Goal: Task Accomplishment & Management: Use online tool/utility

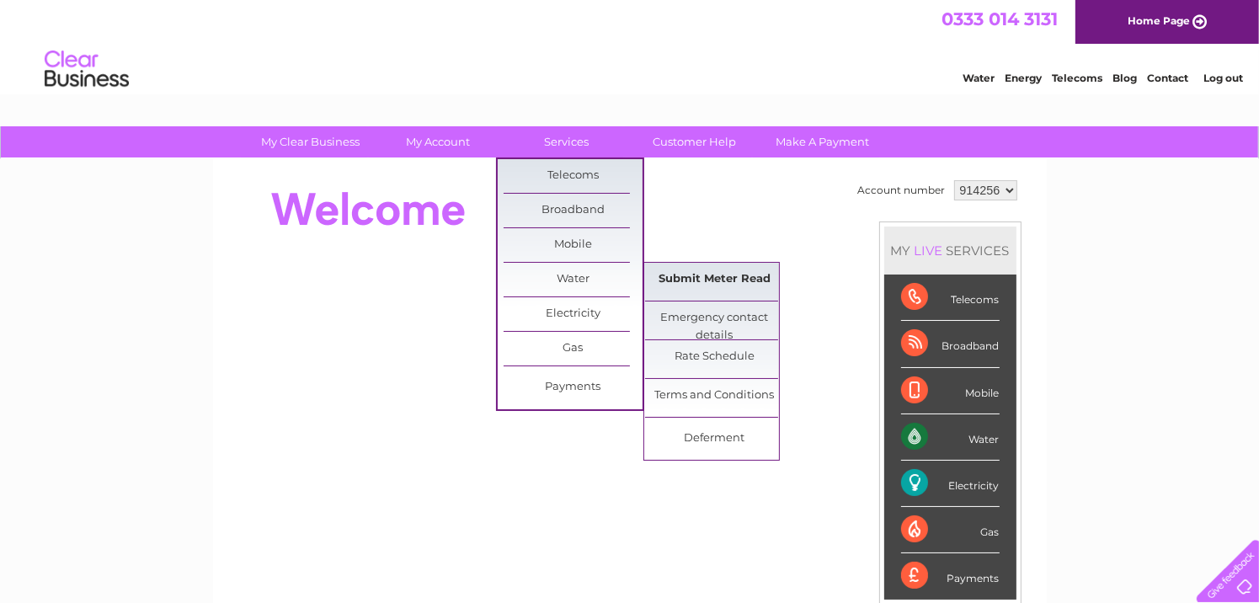
click at [676, 280] on link "Submit Meter Read" at bounding box center [714, 280] width 139 height 34
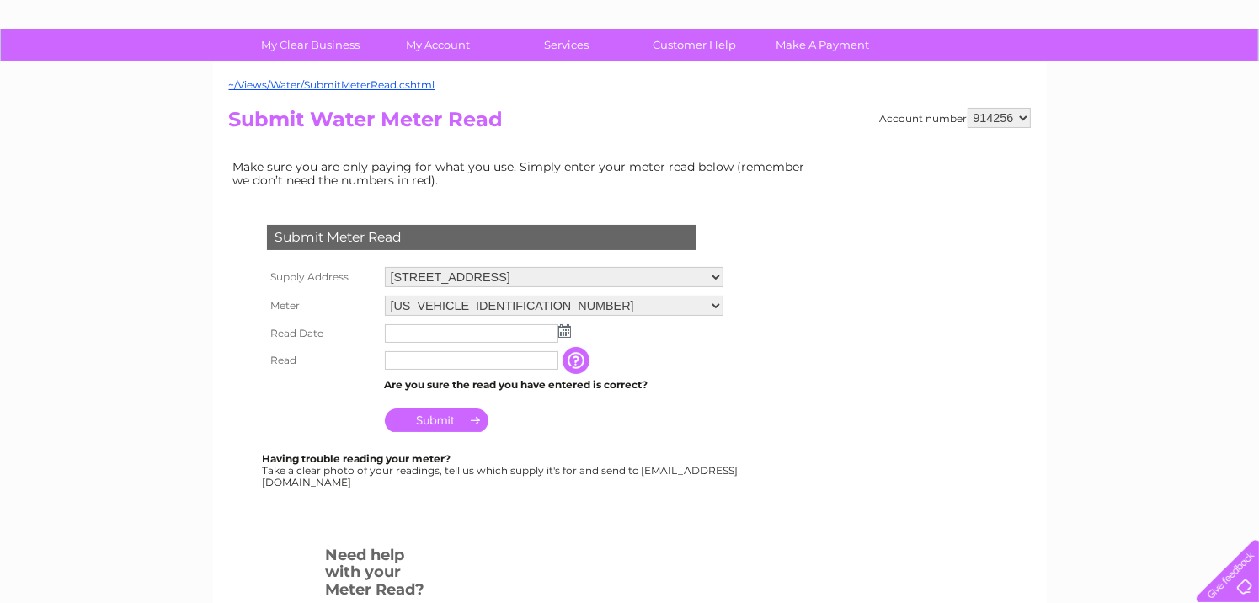
scroll to position [101, 0]
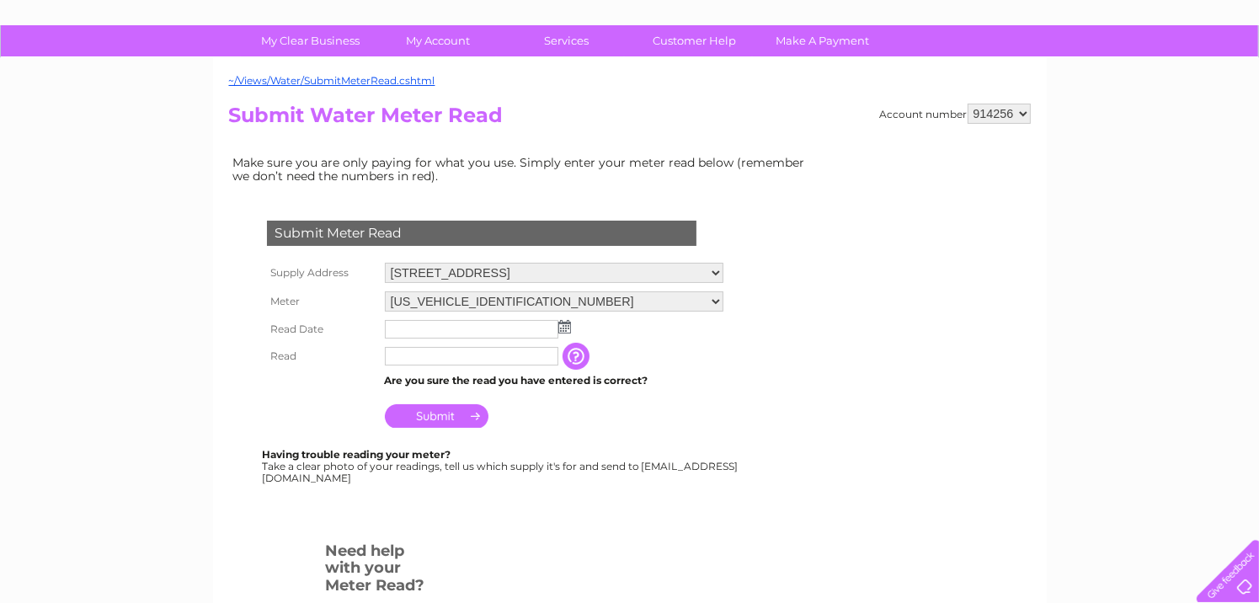
click at [563, 326] on img at bounding box center [565, 326] width 13 height 13
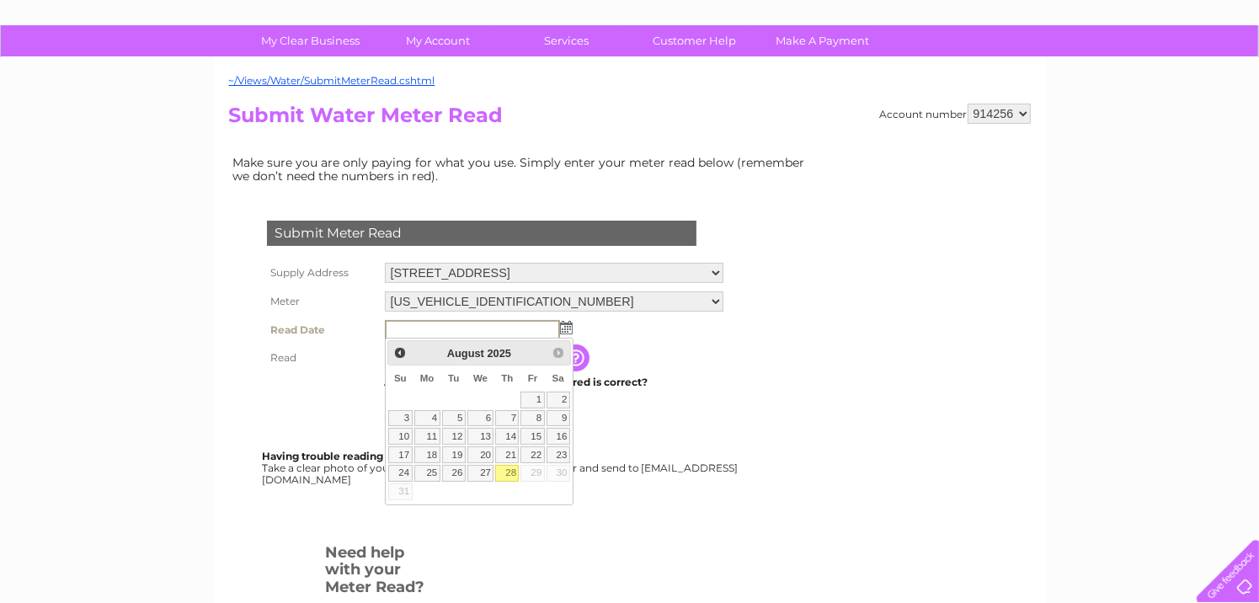
click at [513, 468] on link "28" at bounding box center [507, 473] width 24 height 17
type input "2025/08/28"
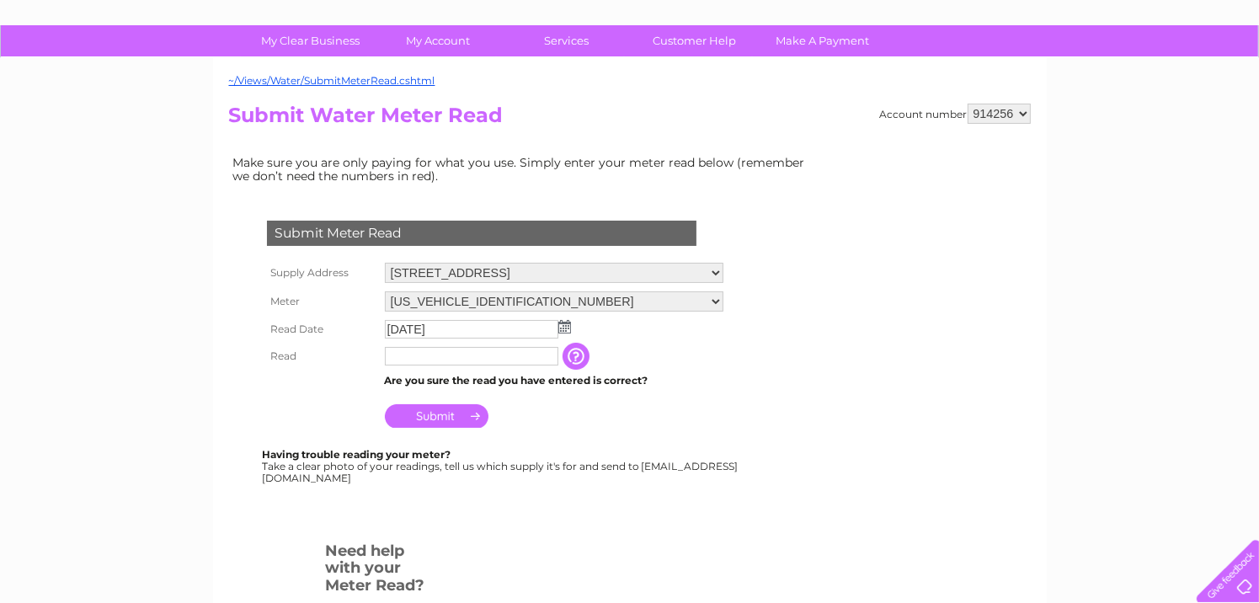
click at [469, 355] on input "text" at bounding box center [472, 356] width 174 height 19
type input "00000"
click at [441, 415] on input "Submit" at bounding box center [437, 416] width 104 height 24
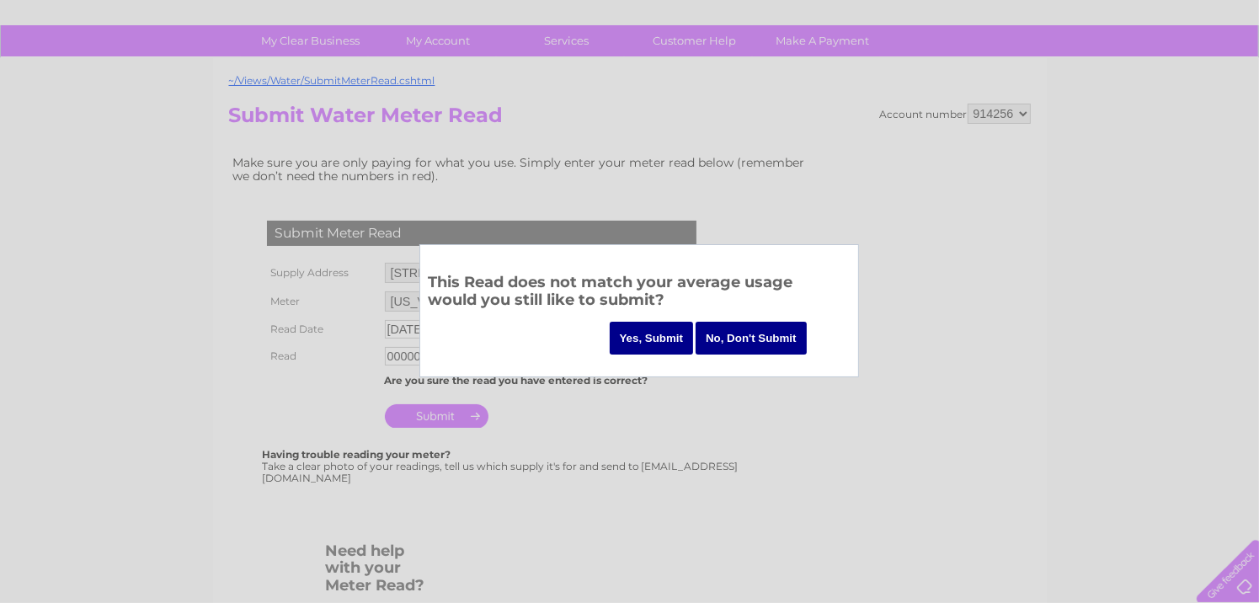
click at [630, 336] on input "Yes, Submit" at bounding box center [652, 338] width 84 height 33
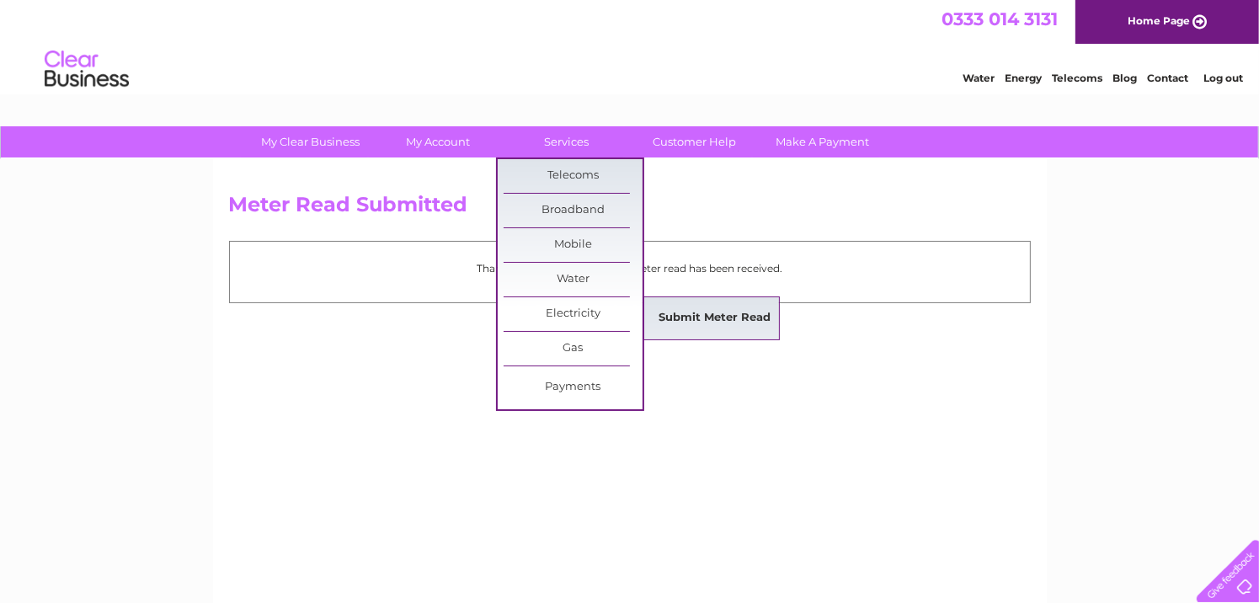
click at [664, 319] on link "Submit Meter Read" at bounding box center [714, 319] width 139 height 34
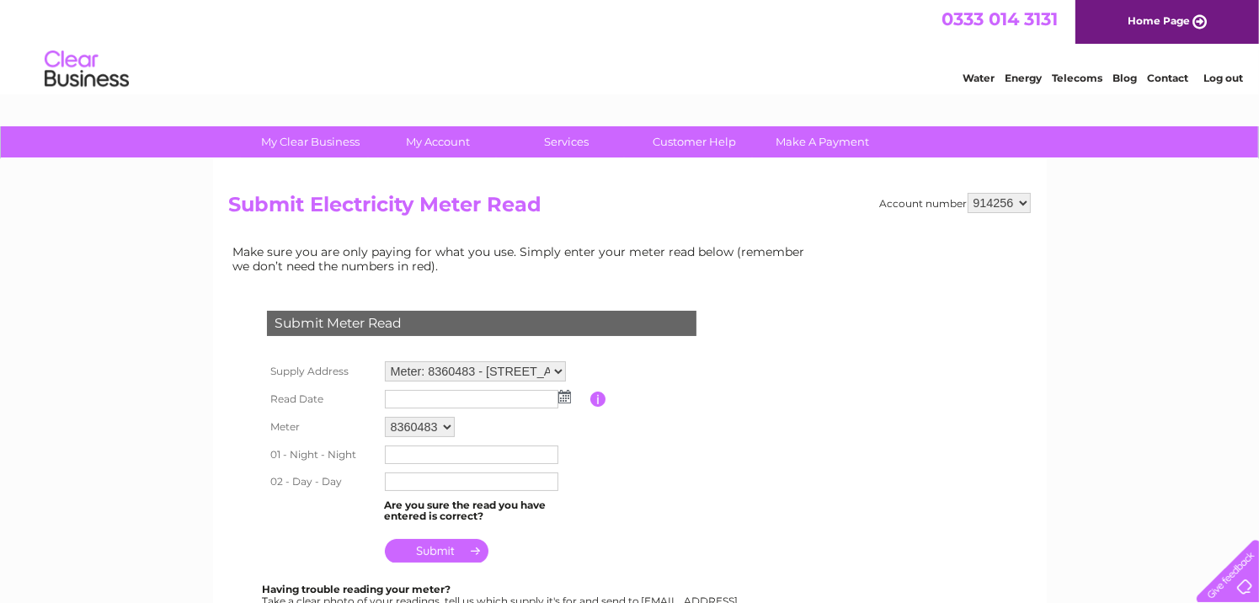
click at [560, 398] on img at bounding box center [565, 396] width 13 height 13
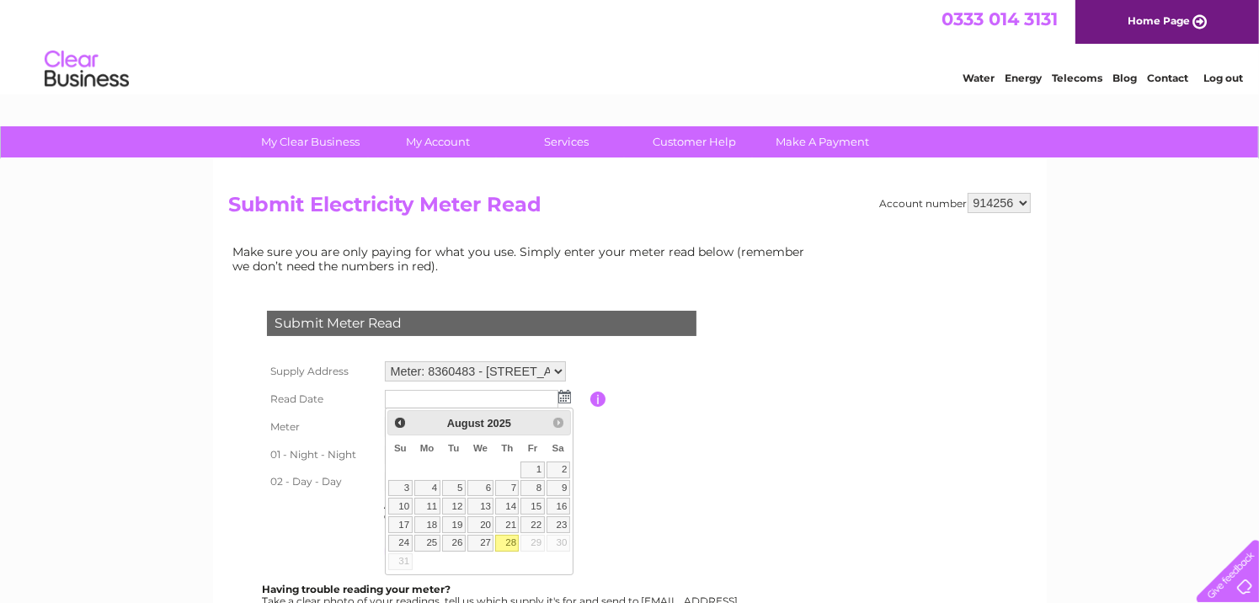
click at [512, 541] on link "28" at bounding box center [507, 543] width 24 height 17
type input "2025/08/28"
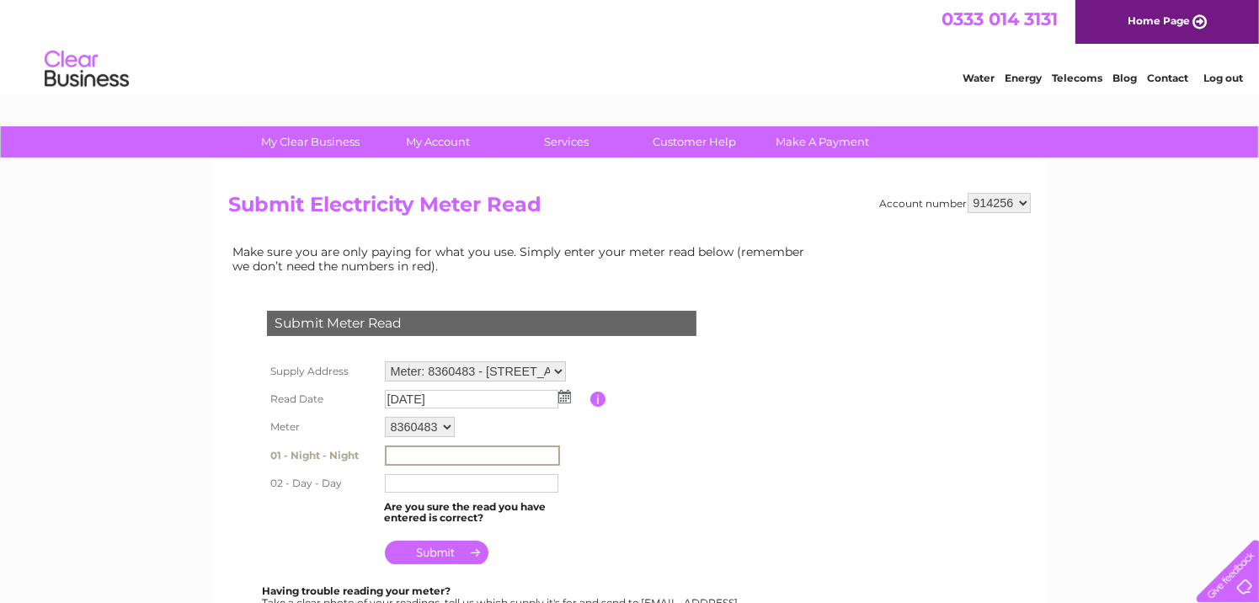
click at [450, 453] on input "text" at bounding box center [472, 456] width 175 height 20
type input "40555"
click at [505, 484] on input "text" at bounding box center [472, 483] width 175 height 20
type input "32864"
click at [456, 548] on input "submit" at bounding box center [437, 551] width 104 height 24
